Goal: Complete application form

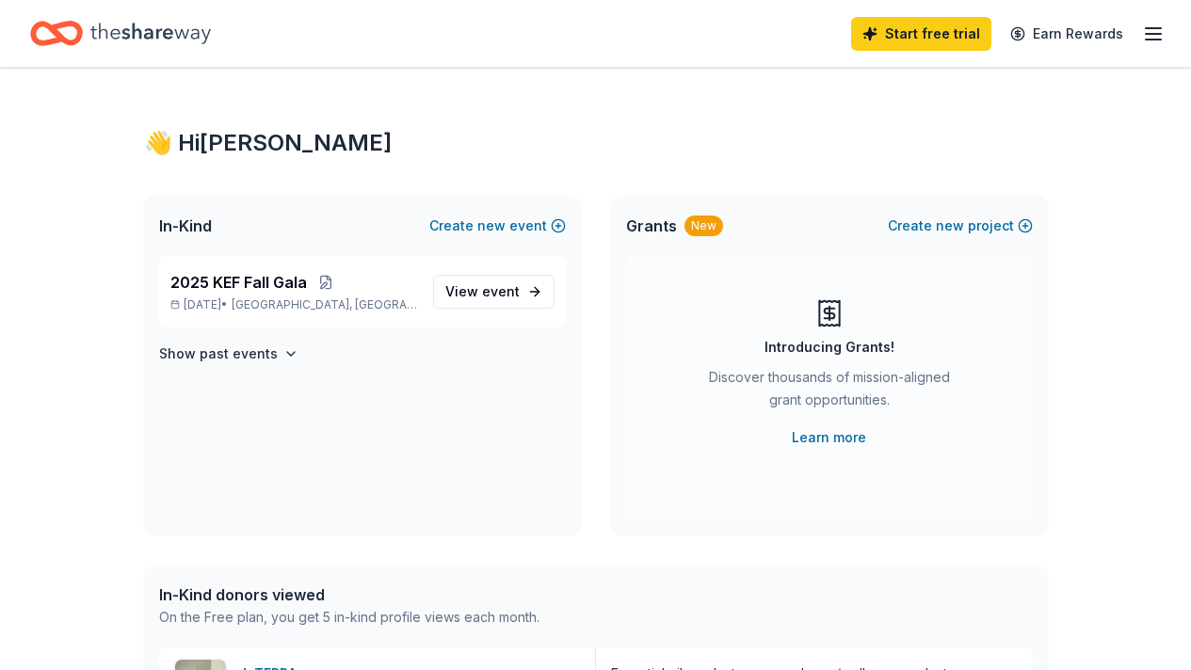
click at [1142, 40] on icon "button" at bounding box center [1153, 34] width 23 height 23
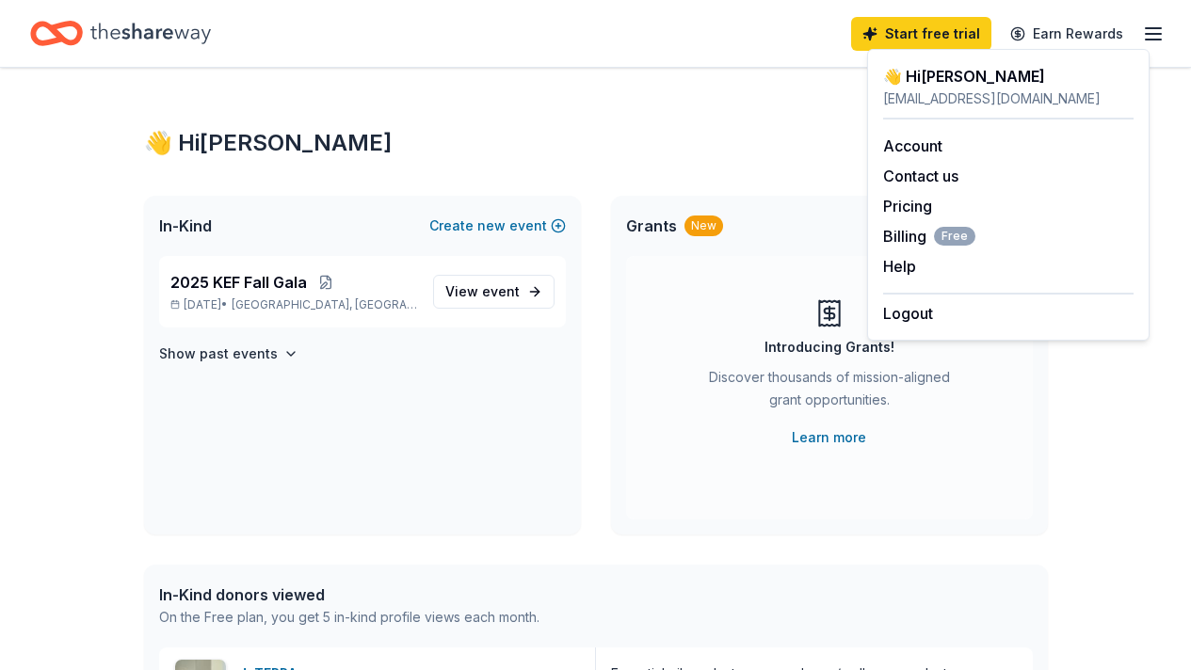
click at [363, 476] on div "2025 KEF Fall Gala [DATE] • [GEOGRAPHIC_DATA], [GEOGRAPHIC_DATA] View event Sho…" at bounding box center [362, 395] width 437 height 279
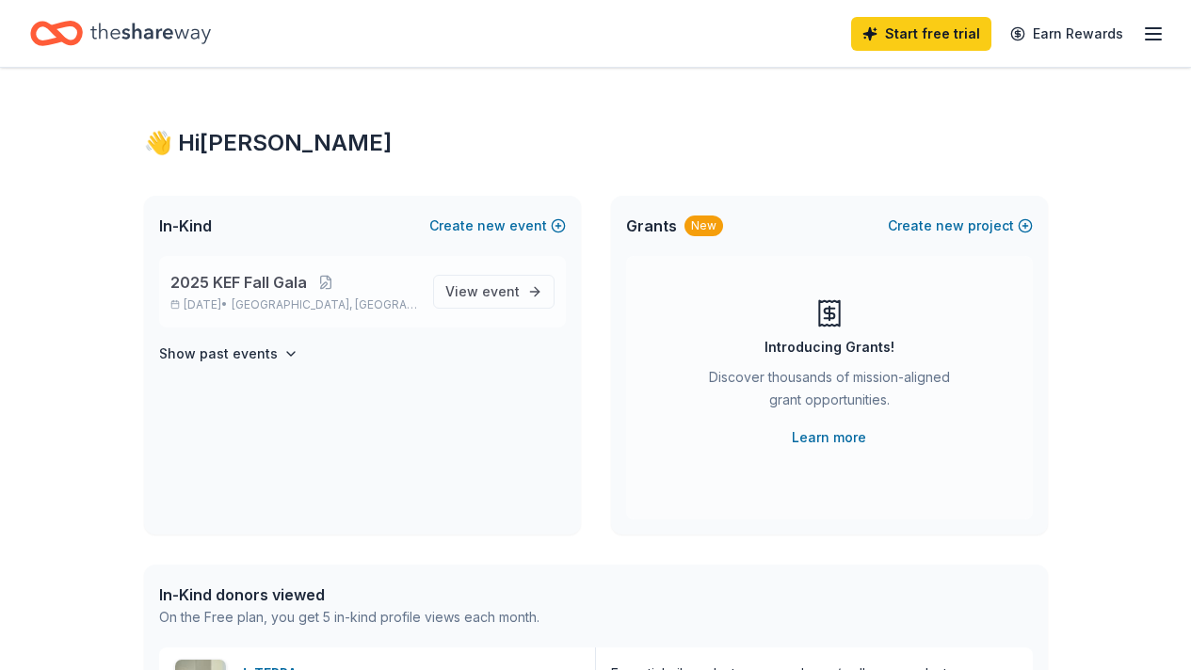
click at [255, 285] on span "2025 KEF Fall Gala" at bounding box center [238, 282] width 137 height 23
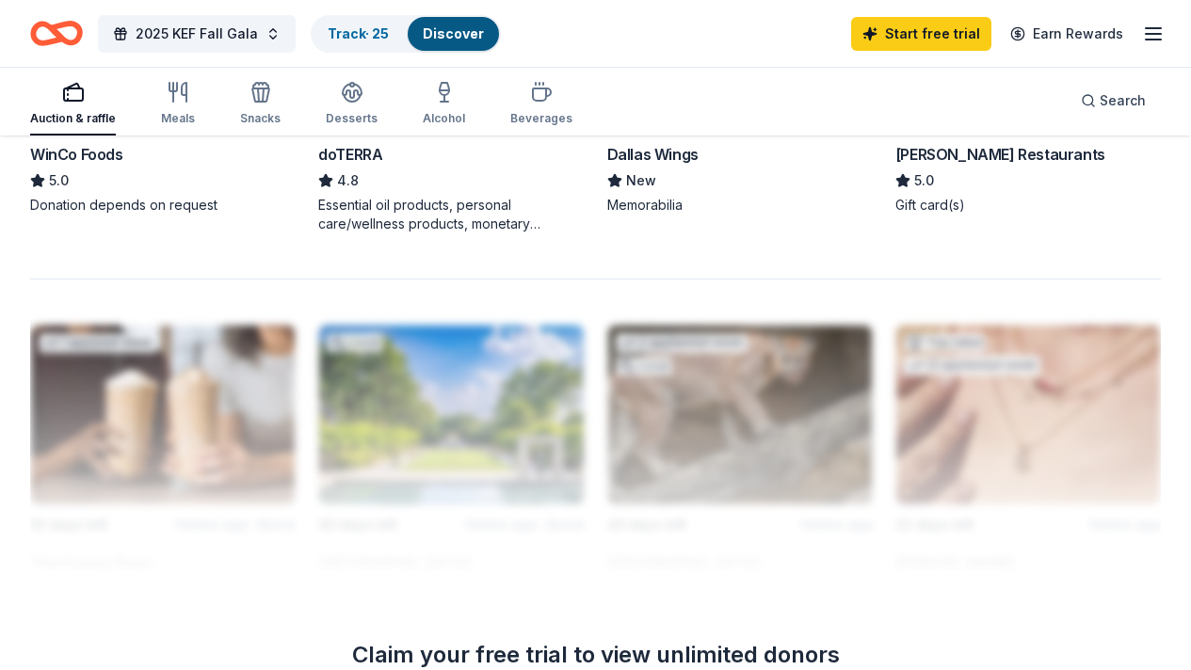
scroll to position [984, 0]
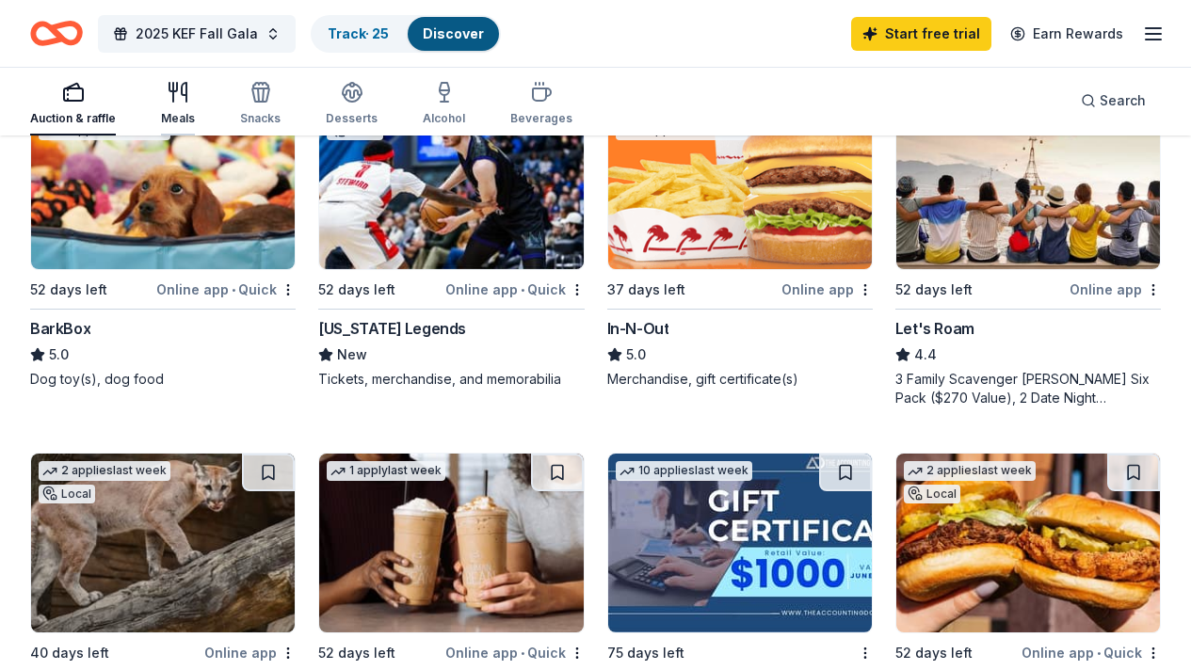
click at [186, 98] on icon "button" at bounding box center [184, 92] width 5 height 19
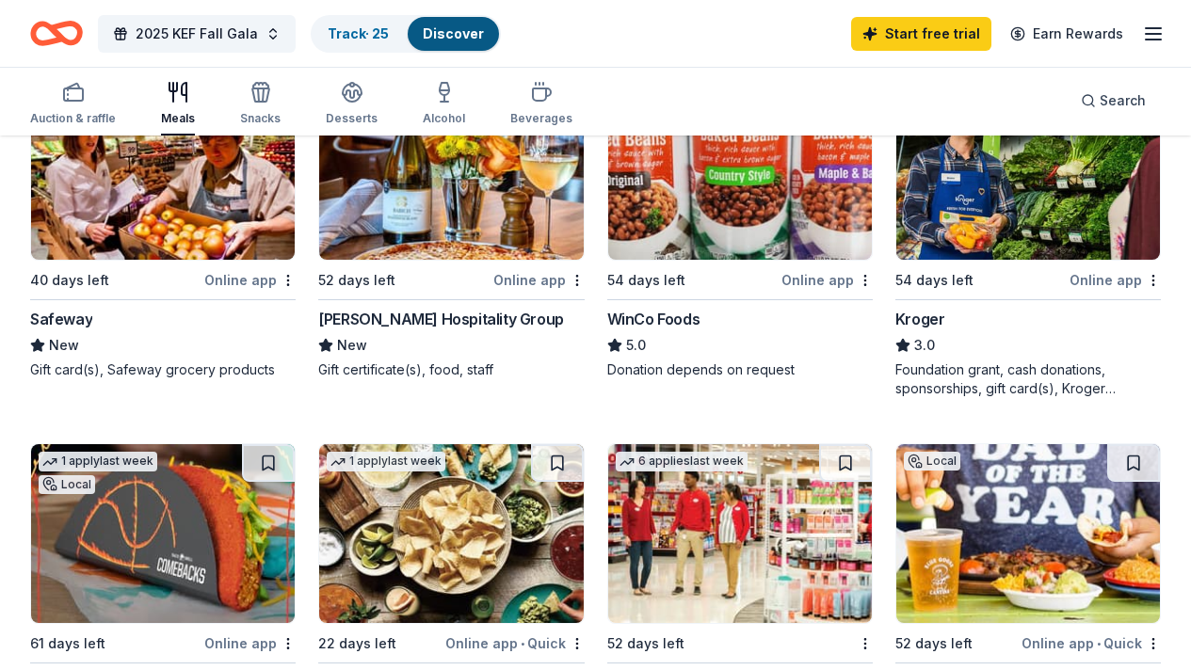
scroll to position [990, 0]
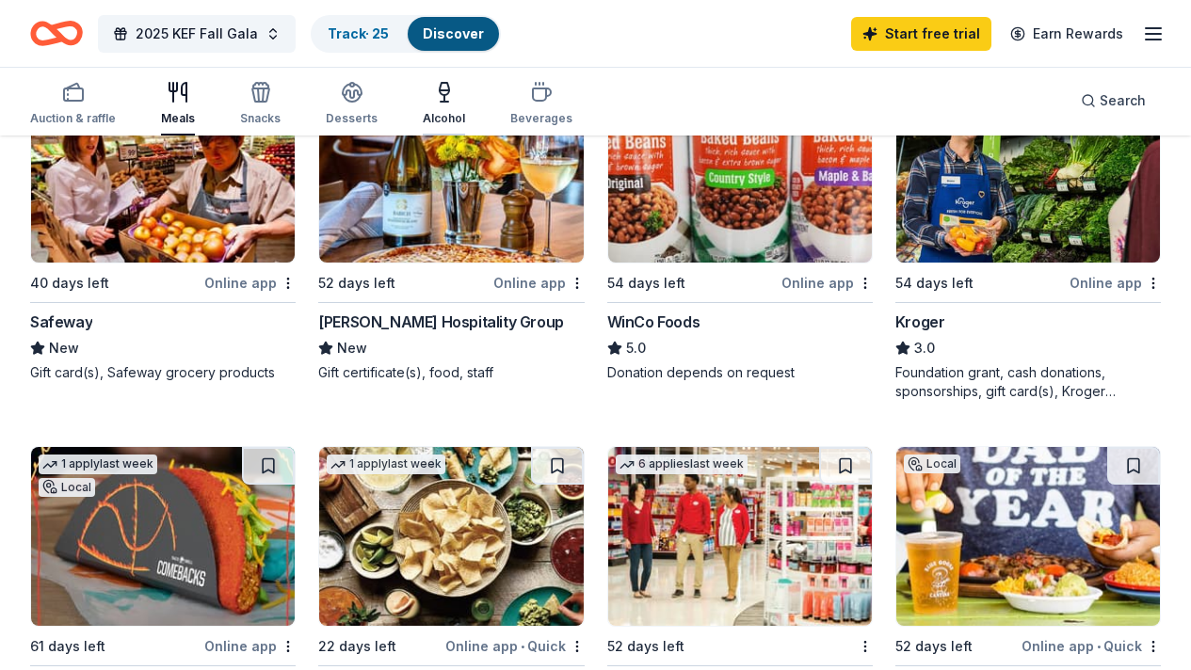
click at [449, 93] on icon "button" at bounding box center [444, 89] width 9 height 12
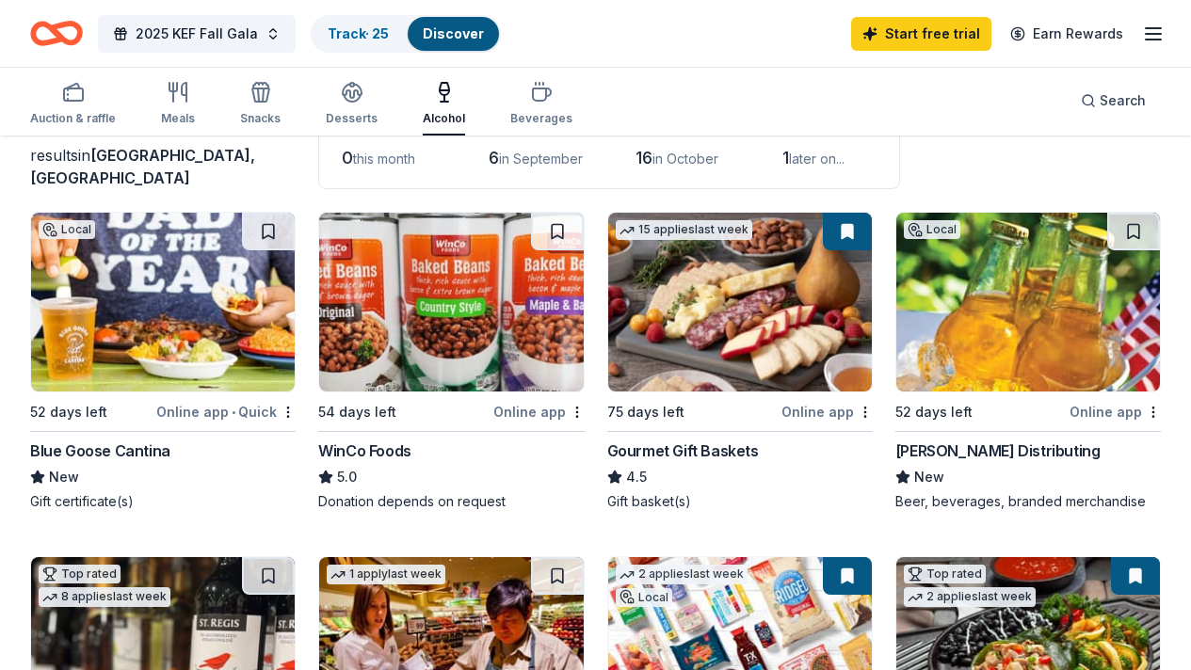
scroll to position [141, 0]
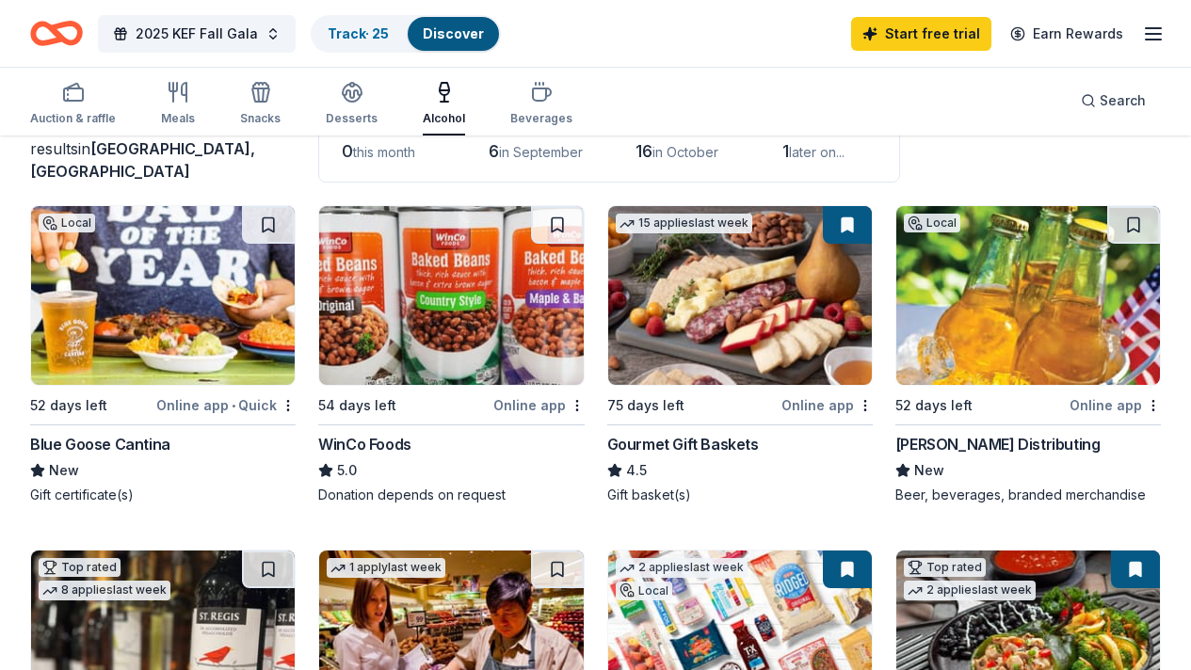
click at [896, 313] on img at bounding box center [1028, 295] width 264 height 179
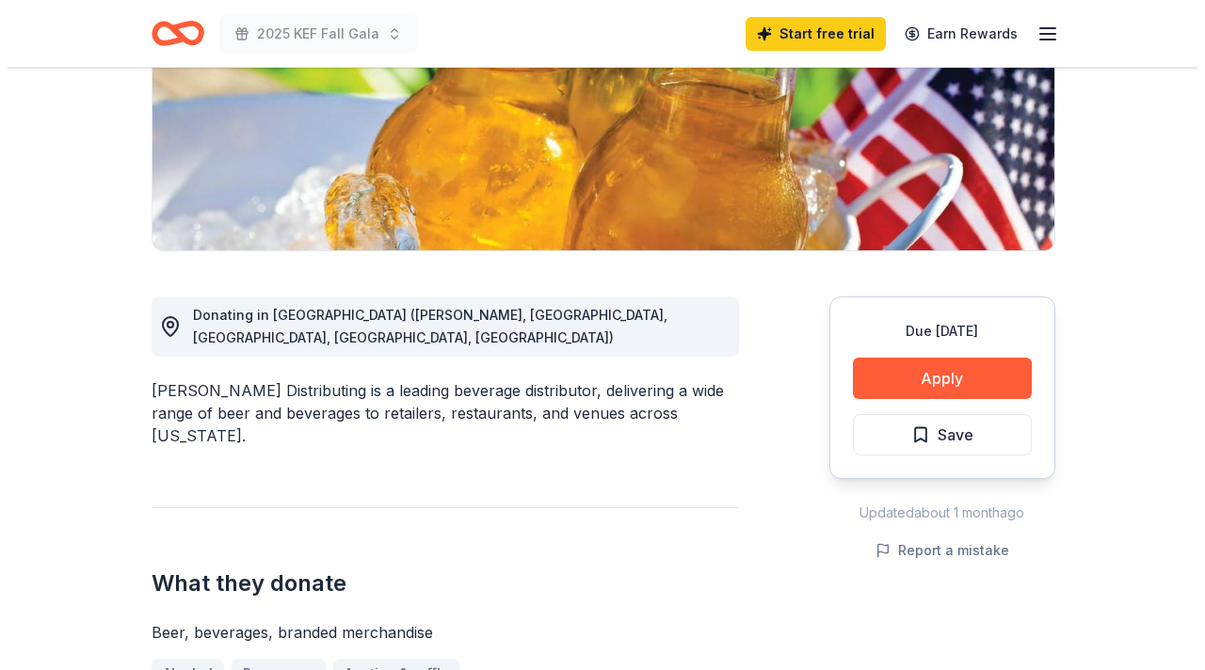
scroll to position [341, 0]
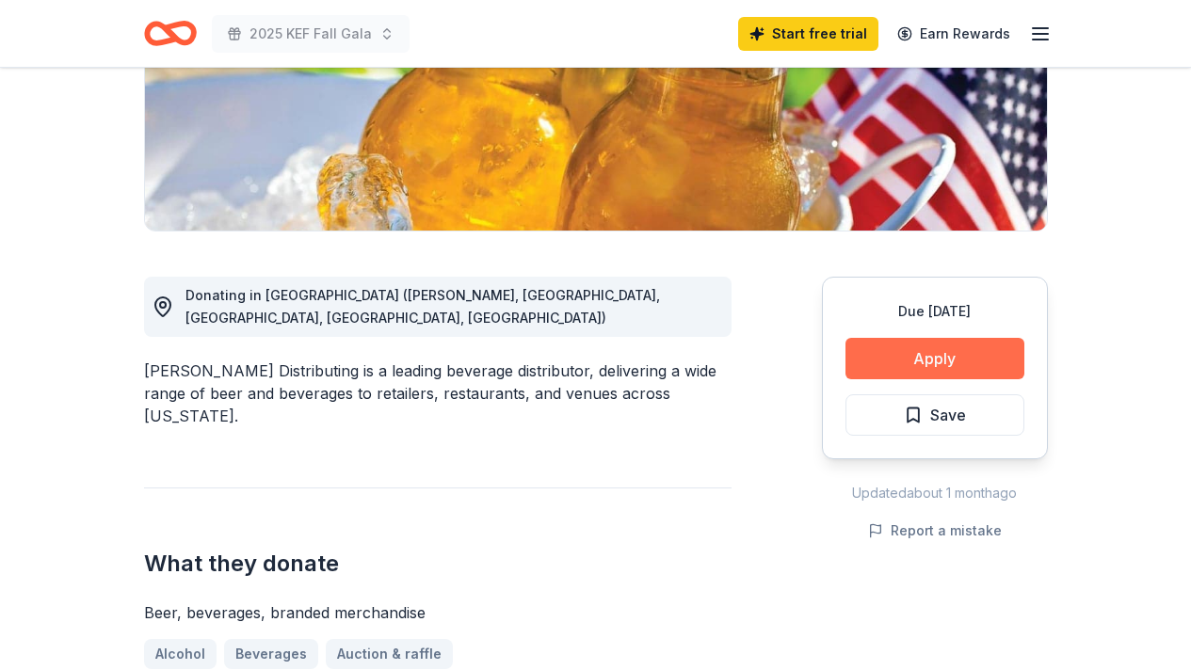
click at [934, 357] on button "Apply" at bounding box center [934, 358] width 179 height 41
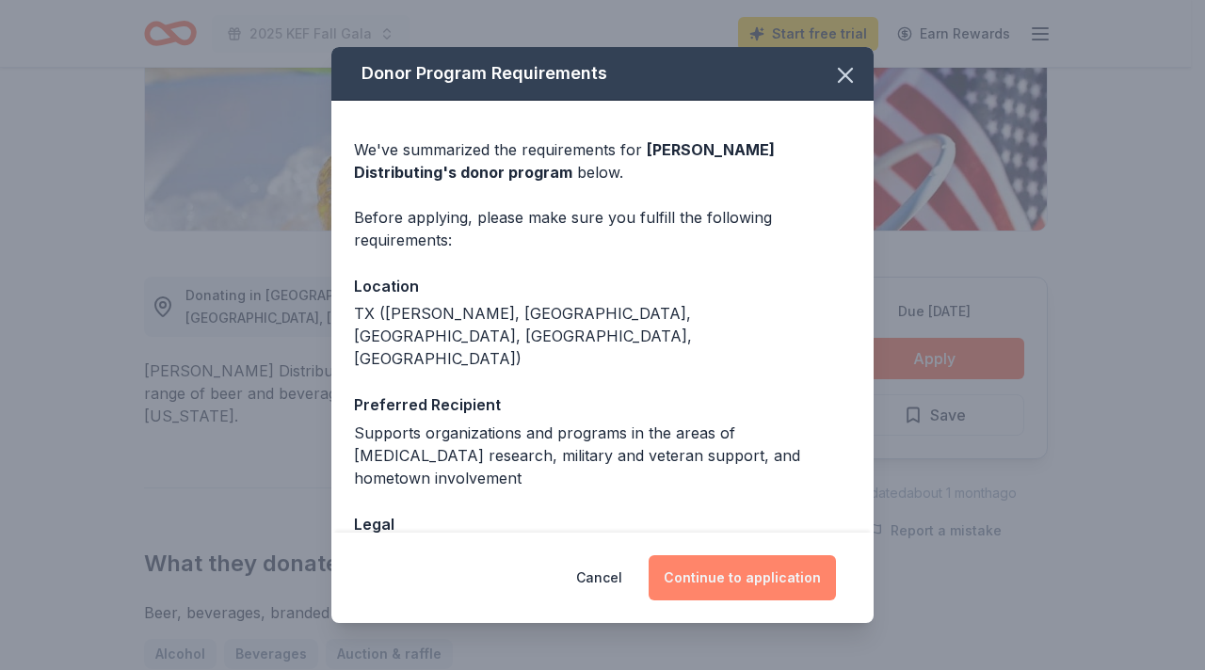
click at [740, 582] on button "Continue to application" at bounding box center [742, 577] width 187 height 45
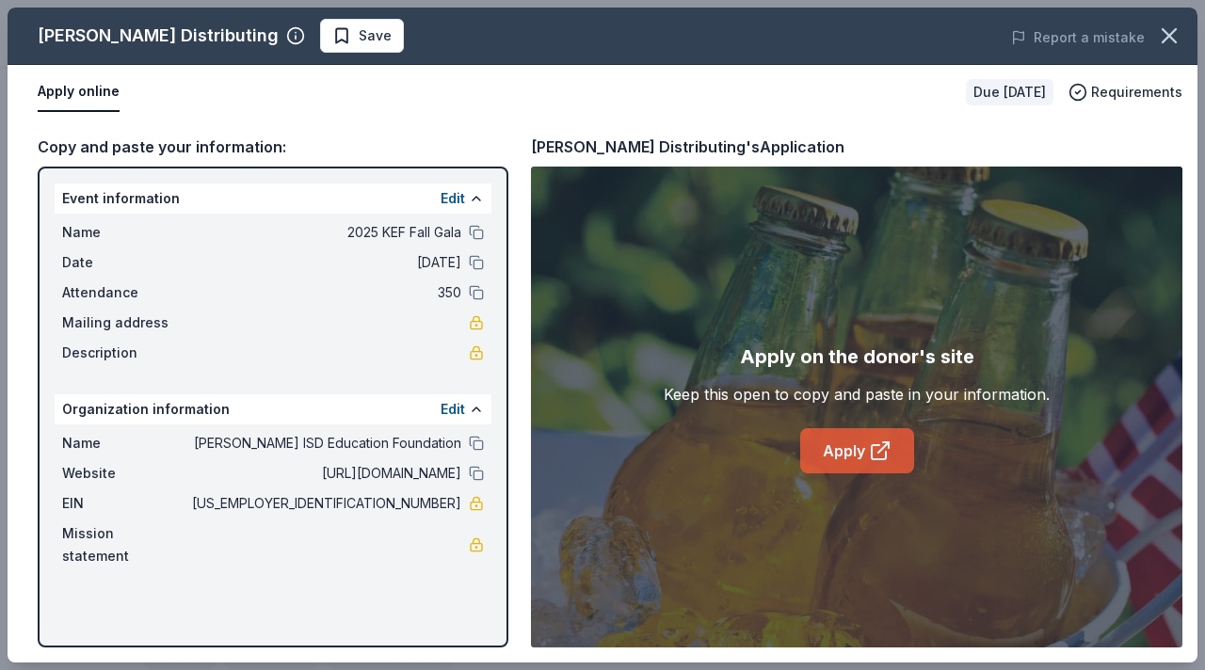
click at [865, 458] on link "Apply" at bounding box center [857, 450] width 114 height 45
